Goal: Task Accomplishment & Management: Complete application form

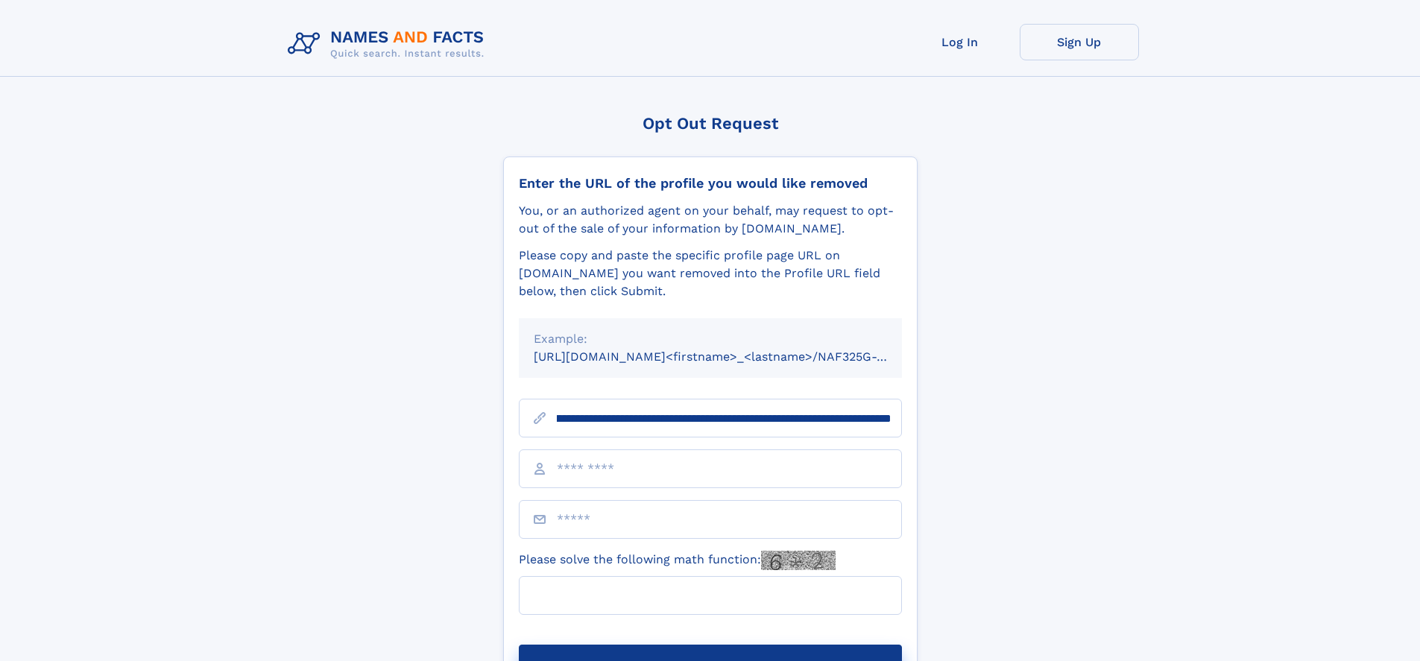
scroll to position [0, 185]
type input "**********"
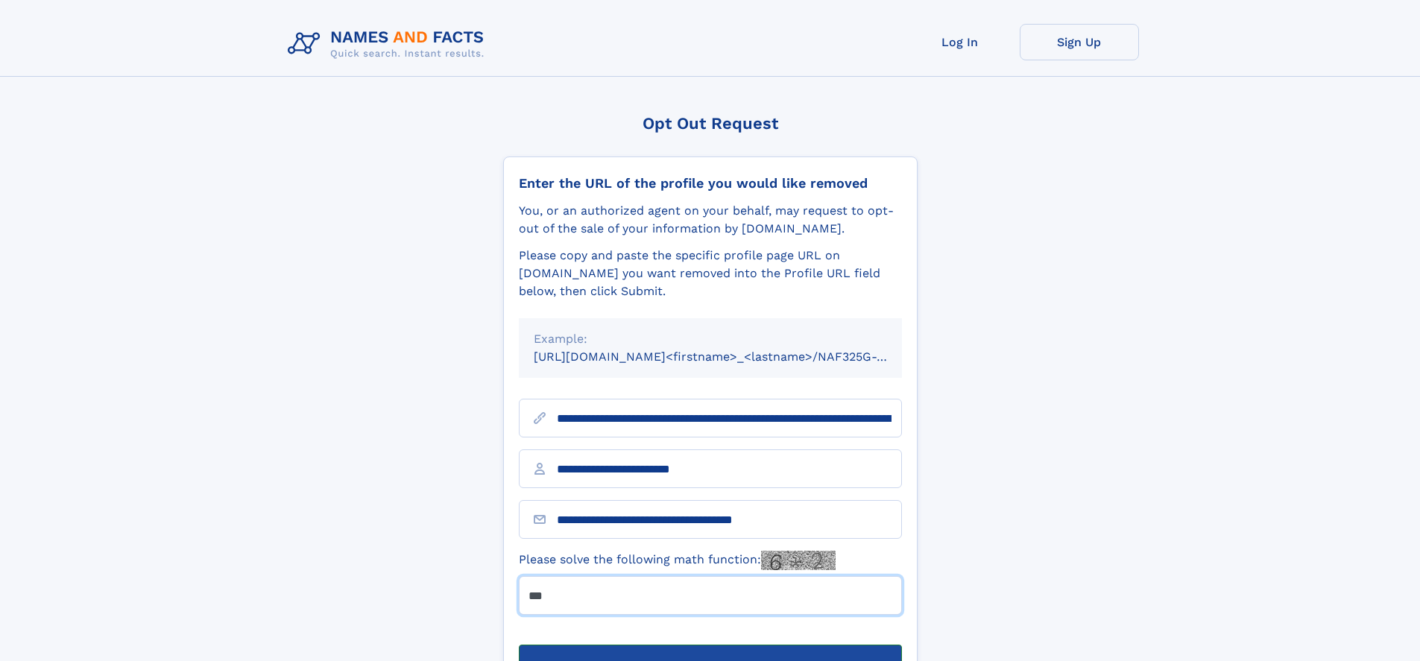
type input "***"
click at [709, 645] on button "Submit Opt Out Request" at bounding box center [710, 669] width 383 height 48
